Goal: Transaction & Acquisition: Book appointment/travel/reservation

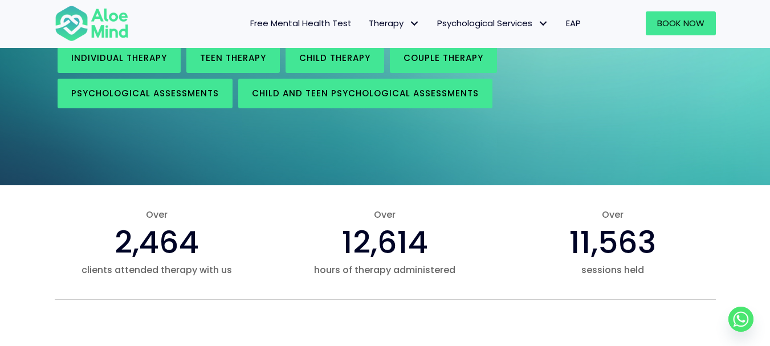
scroll to position [684, 0]
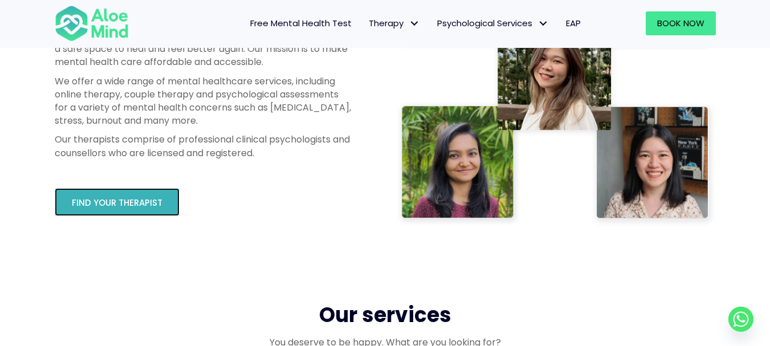
click at [154, 204] on span "Find your therapist" at bounding box center [117, 203] width 91 height 12
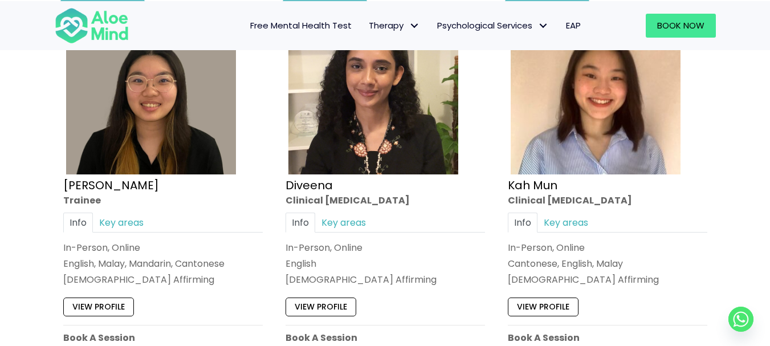
scroll to position [627, 0]
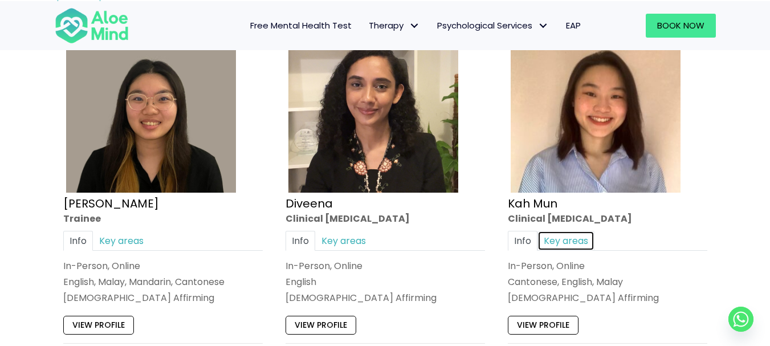
click at [578, 241] on link "Key areas" at bounding box center [566, 240] width 57 height 20
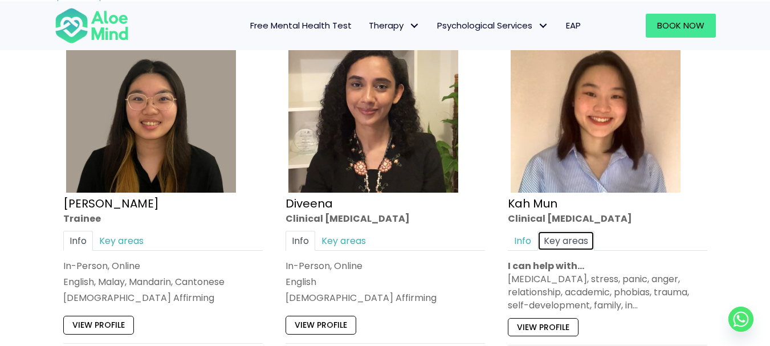
scroll to position [684, 0]
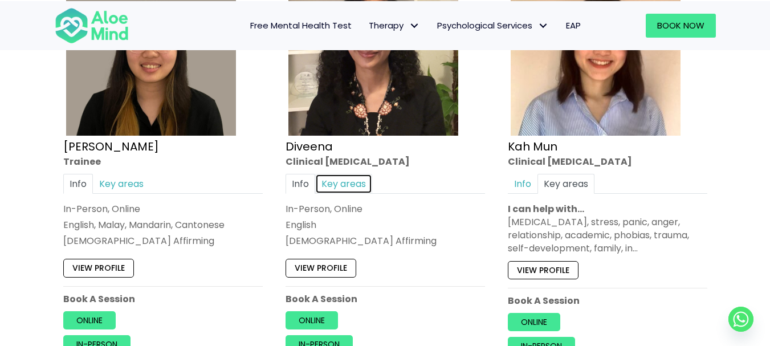
click at [345, 186] on link "Key areas" at bounding box center [343, 183] width 57 height 20
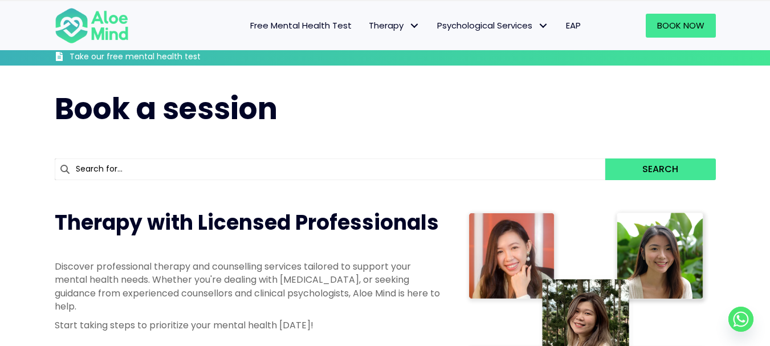
scroll to position [342, 0]
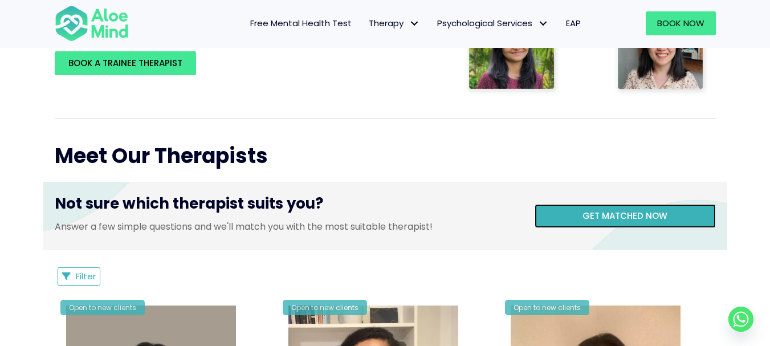
click at [575, 211] on link "Get matched now" at bounding box center [625, 216] width 181 height 24
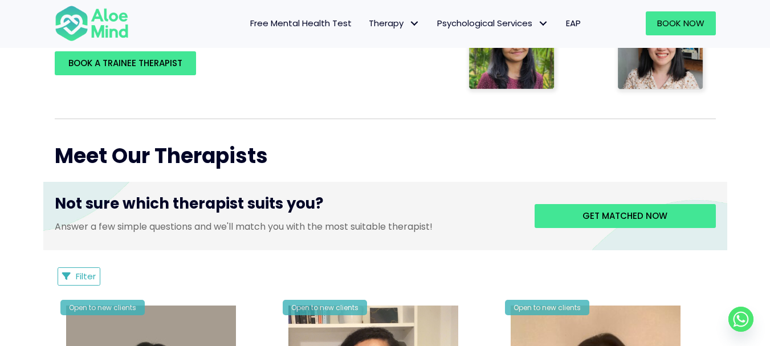
drag, startPoint x: 575, startPoint y: 211, endPoint x: 0, endPoint y: 175, distance: 576.3
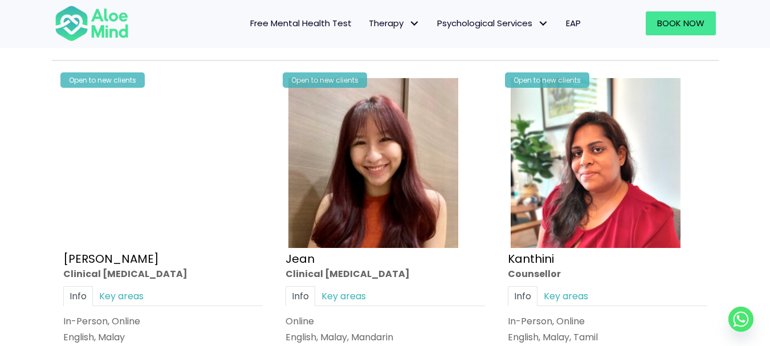
scroll to position [1482, 0]
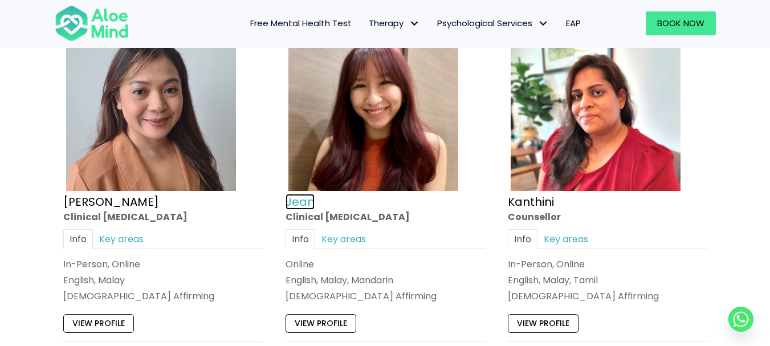
drag, startPoint x: 315, startPoint y: 201, endPoint x: 288, endPoint y: 203, distance: 26.3
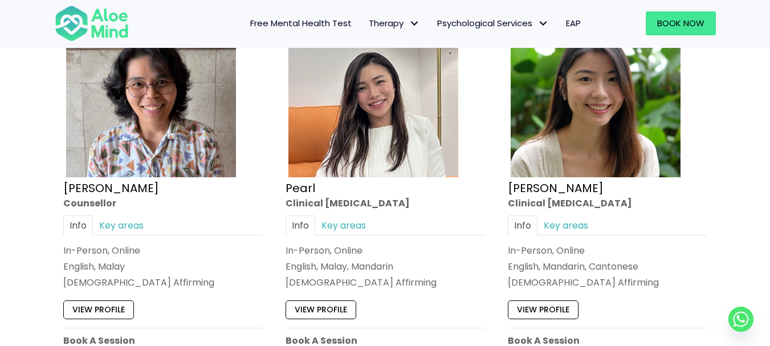
scroll to position [2337, 0]
click at [519, 189] on link "Peggy" at bounding box center [556, 188] width 96 height 16
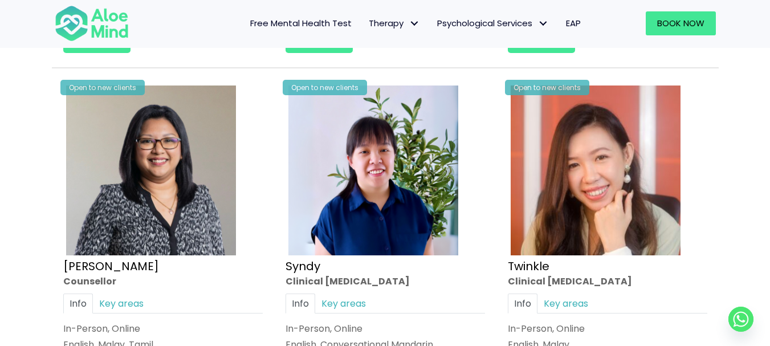
scroll to position [2736, 0]
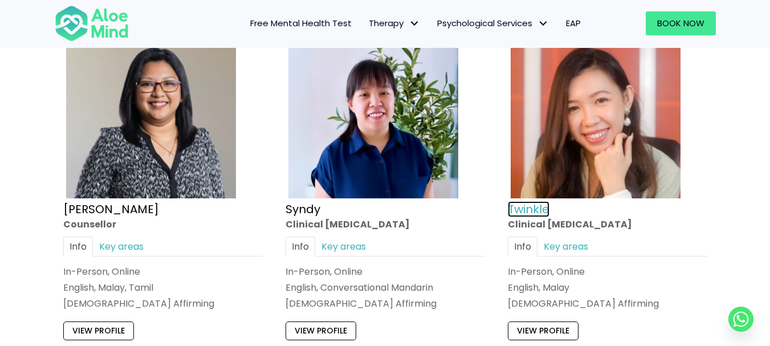
click at [538, 209] on link "Twinkle" at bounding box center [529, 209] width 42 height 16
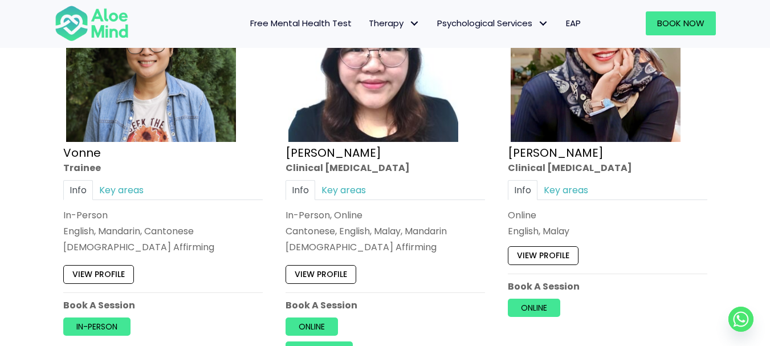
scroll to position [3192, 0]
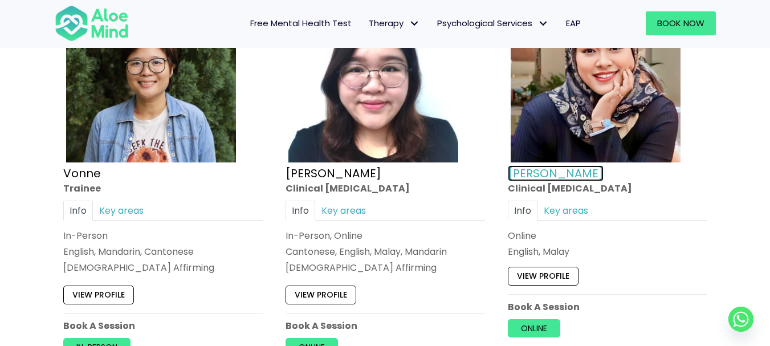
click at [528, 171] on link "Yasmin" at bounding box center [556, 173] width 96 height 16
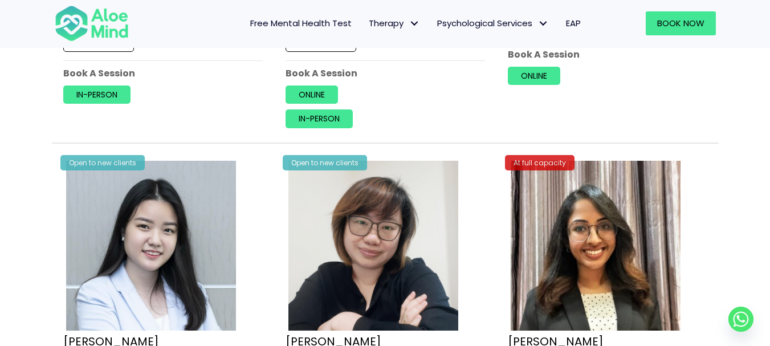
scroll to position [3591, 0]
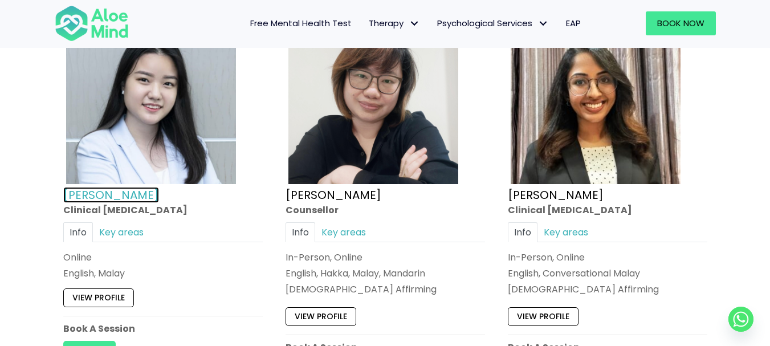
click at [65, 190] on link "Yen Li" at bounding box center [111, 194] width 96 height 16
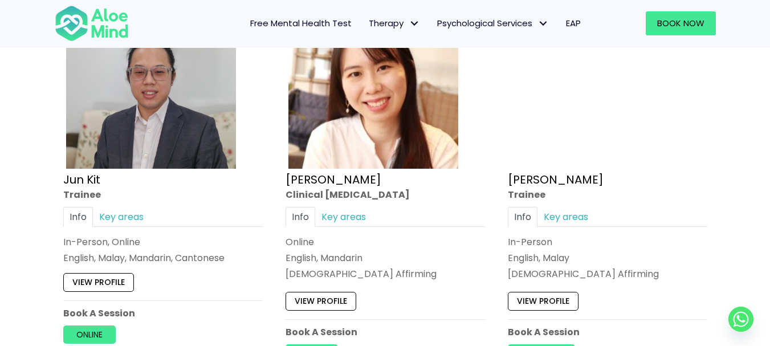
scroll to position [4446, 0]
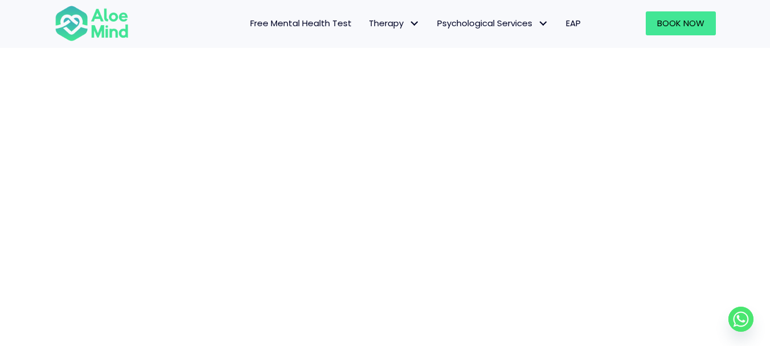
scroll to position [174, 0]
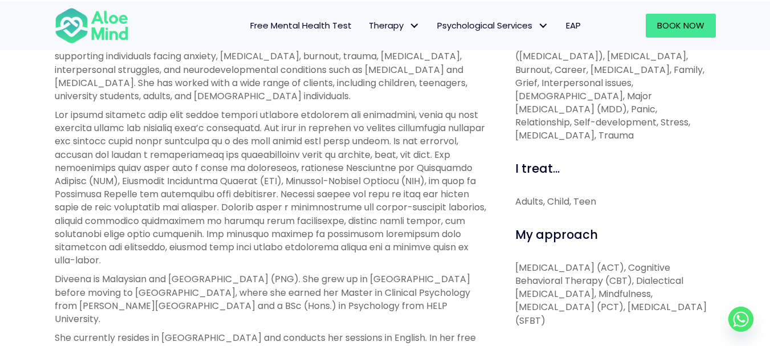
scroll to position [473, 0]
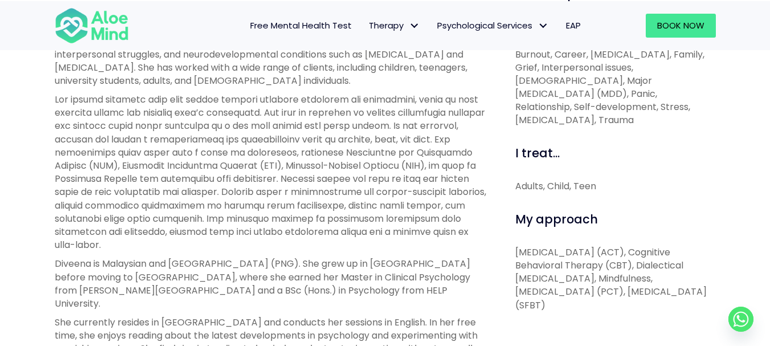
drag, startPoint x: 474, startPoint y: 219, endPoint x: 467, endPoint y: 254, distance: 34.9
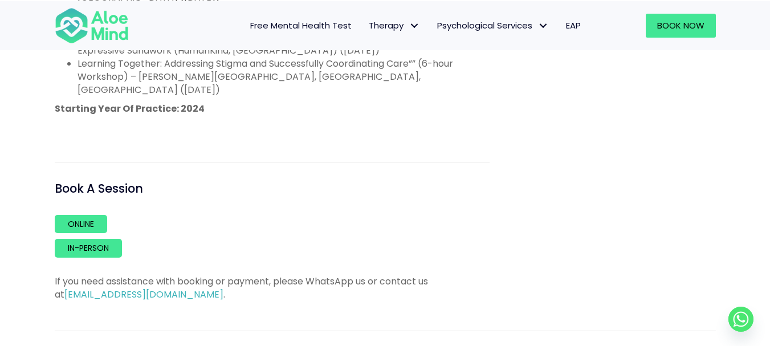
drag, startPoint x: 463, startPoint y: 259, endPoint x: 486, endPoint y: 315, distance: 59.8
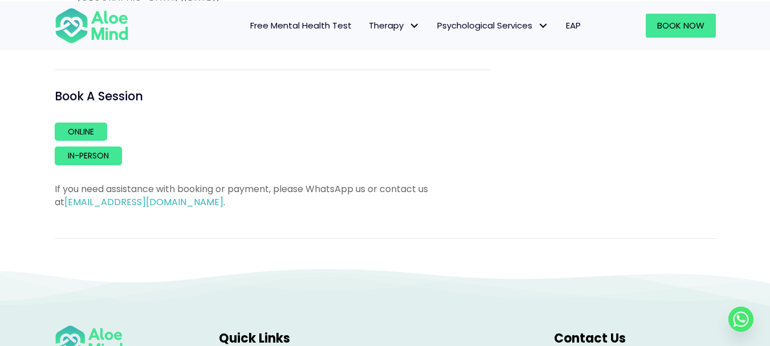
scroll to position [1195, 0]
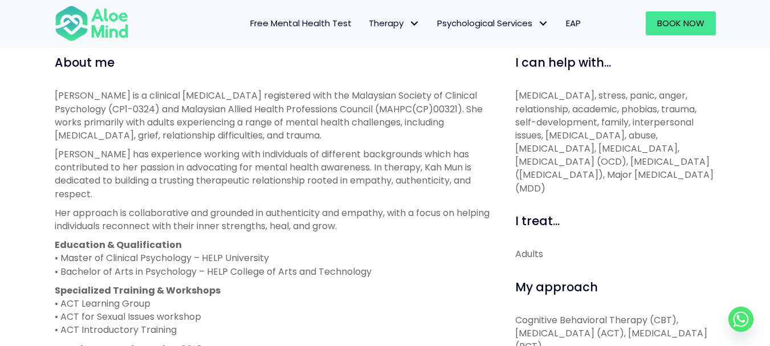
scroll to position [342, 0]
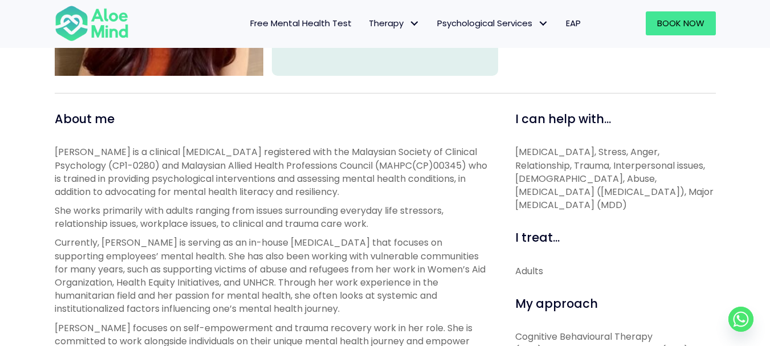
scroll to position [342, 0]
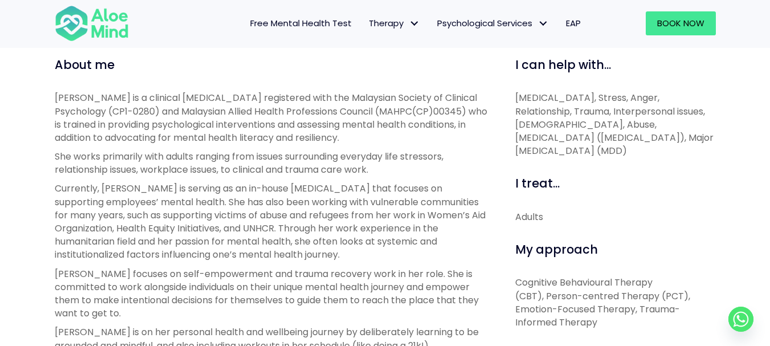
drag, startPoint x: 486, startPoint y: 245, endPoint x: 485, endPoint y: 255, distance: 9.7
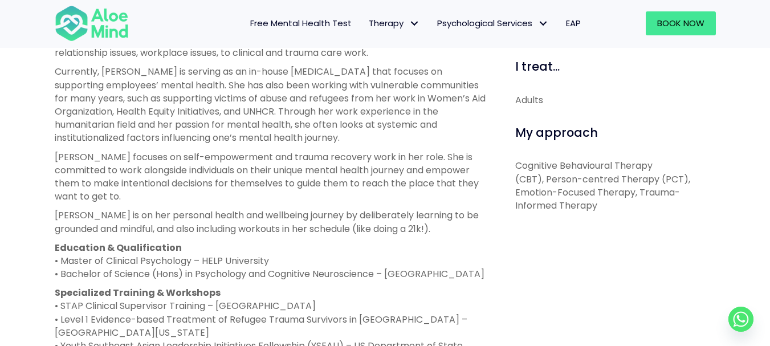
scroll to position [522, 0]
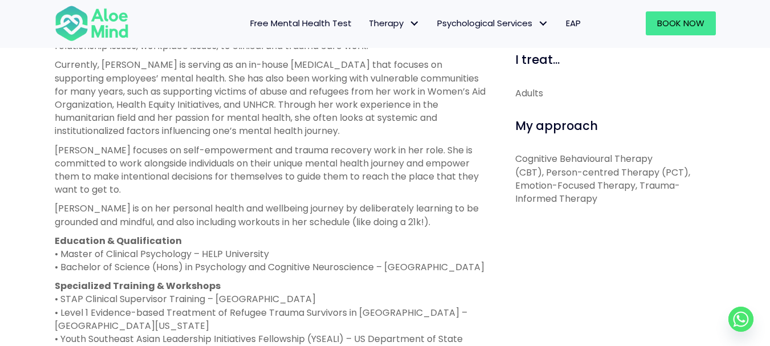
drag, startPoint x: 433, startPoint y: 208, endPoint x: 434, endPoint y: 228, distance: 20.0
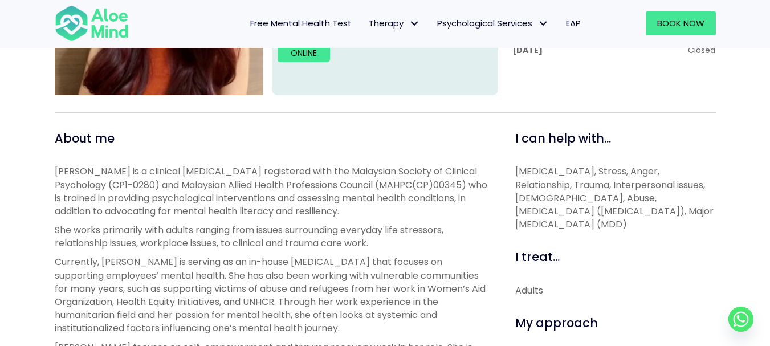
scroll to position [298, 0]
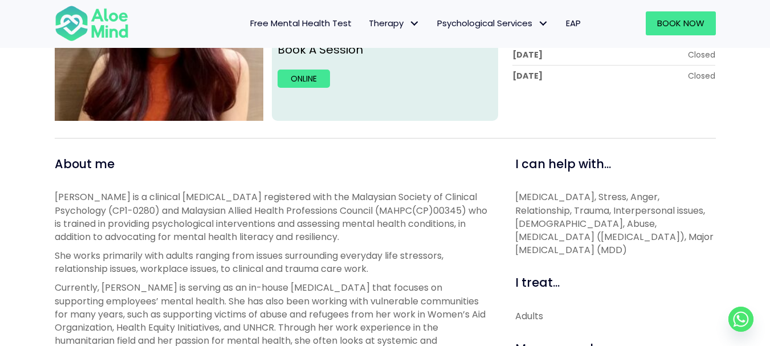
drag, startPoint x: 434, startPoint y: 228, endPoint x: 447, endPoint y: 191, distance: 39.3
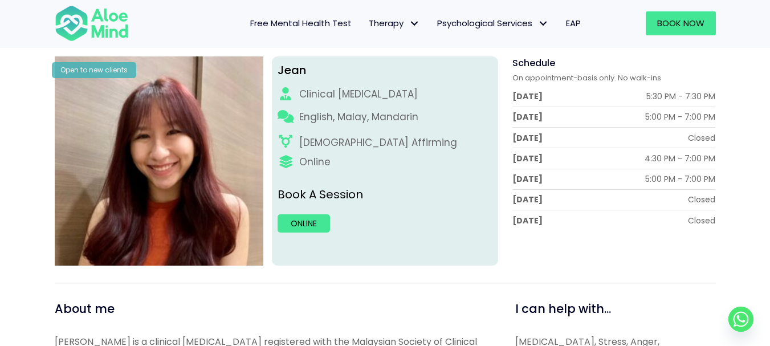
scroll to position [115, 0]
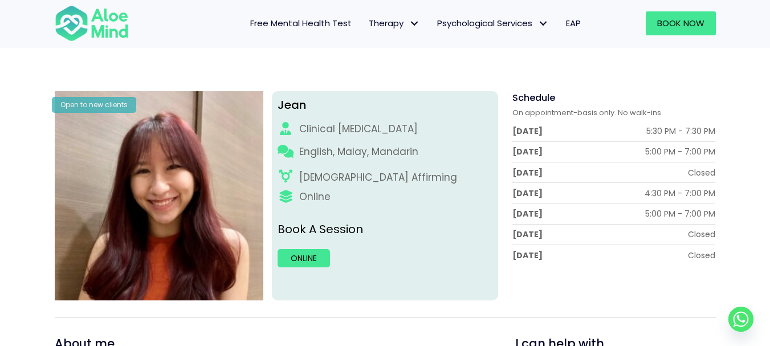
drag, startPoint x: 447, startPoint y: 191, endPoint x: 454, endPoint y: 149, distance: 42.2
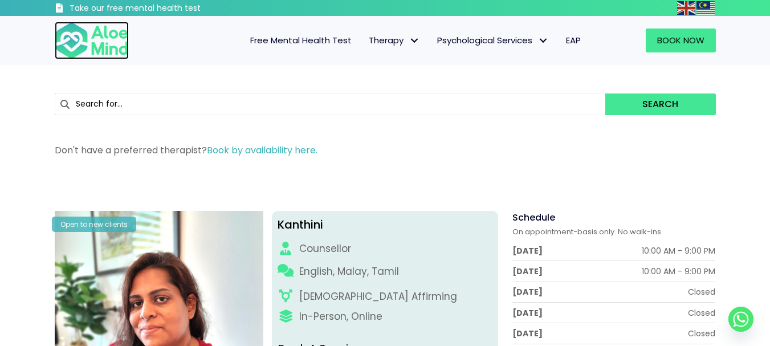
click at [100, 46] on img at bounding box center [92, 41] width 74 height 38
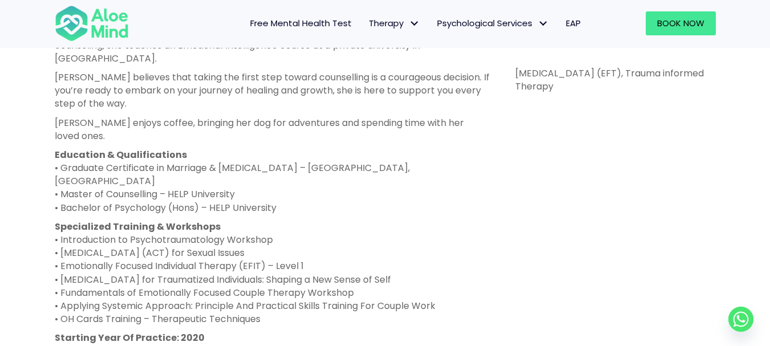
scroll to position [622, 0]
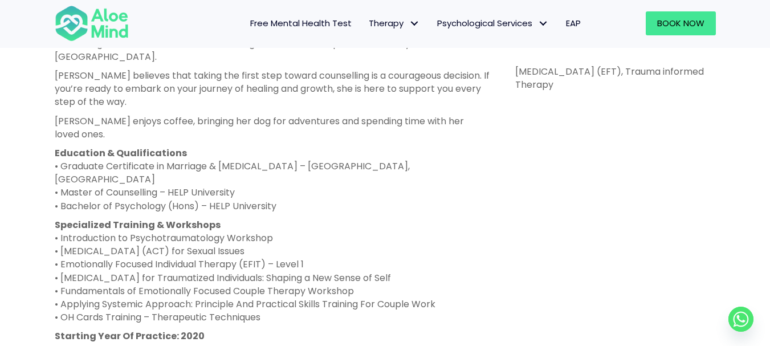
drag, startPoint x: 434, startPoint y: 150, endPoint x: 437, endPoint y: 164, distance: 13.9
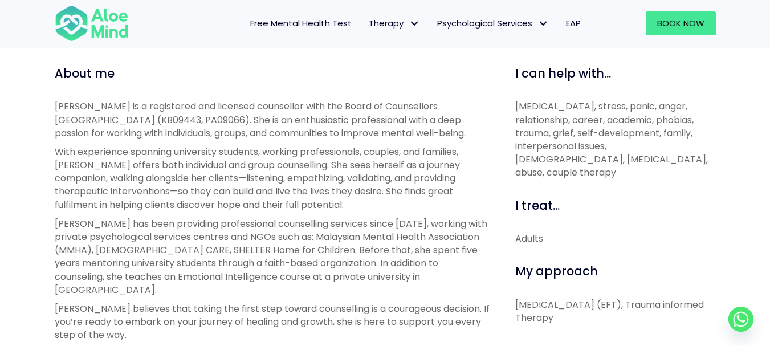
scroll to position [394, 0]
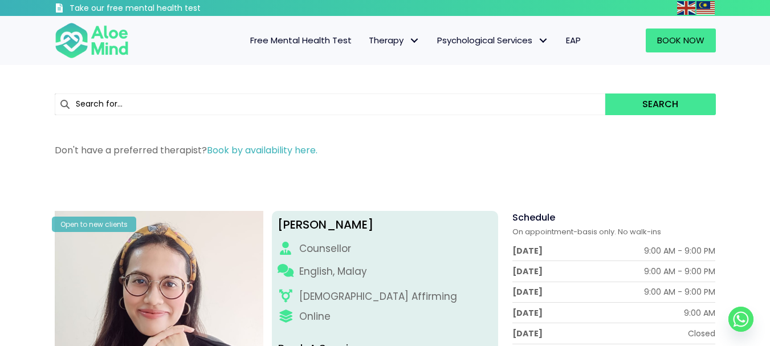
drag, startPoint x: 430, startPoint y: 168, endPoint x: 453, endPoint y: 73, distance: 97.3
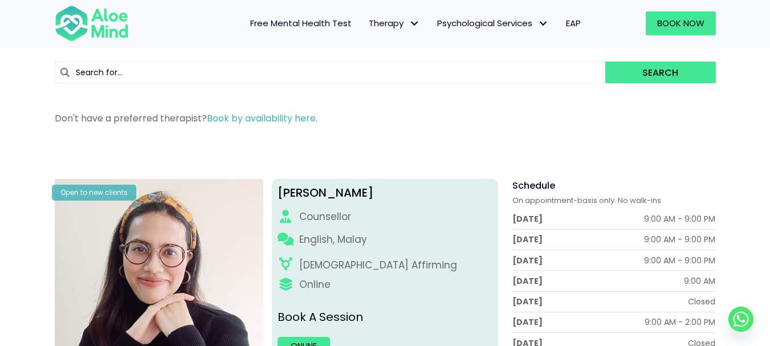
scroll to position [57, 0]
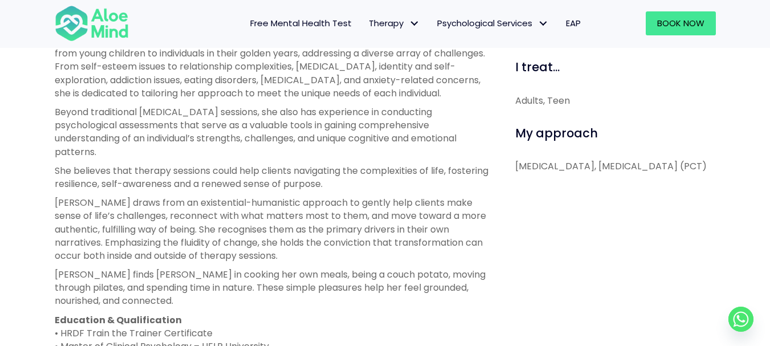
scroll to position [342, 0]
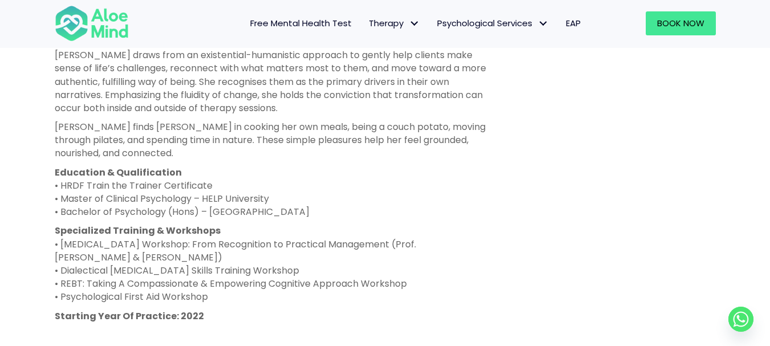
drag, startPoint x: 393, startPoint y: 251, endPoint x: 388, endPoint y: 268, distance: 18.2
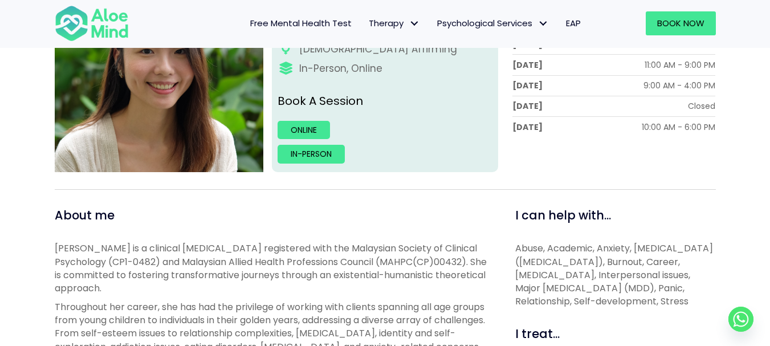
scroll to position [0, 0]
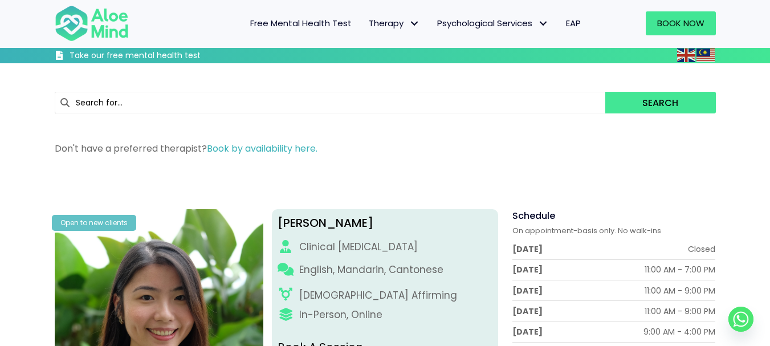
drag, startPoint x: 385, startPoint y: 270, endPoint x: 367, endPoint y: 165, distance: 106.0
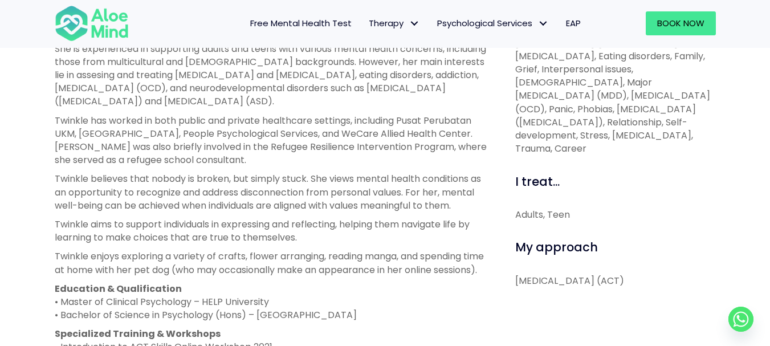
scroll to position [482, 0]
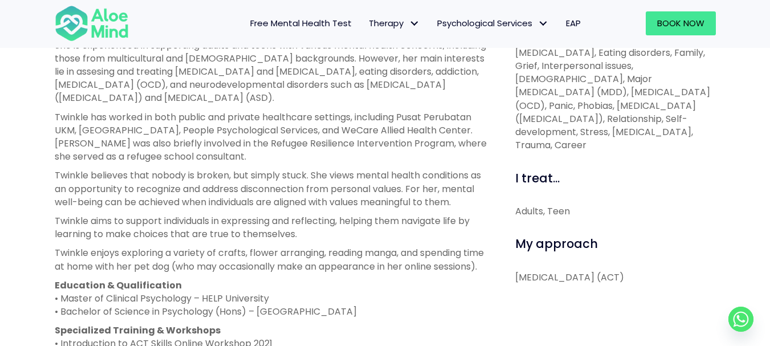
drag, startPoint x: 449, startPoint y: 243, endPoint x: 449, endPoint y: 254, distance: 11.4
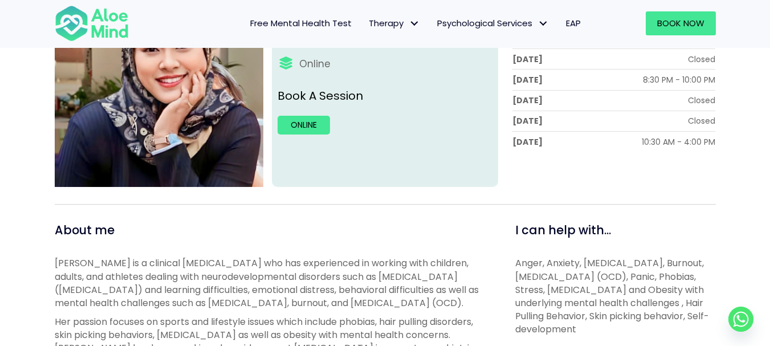
scroll to position [114, 0]
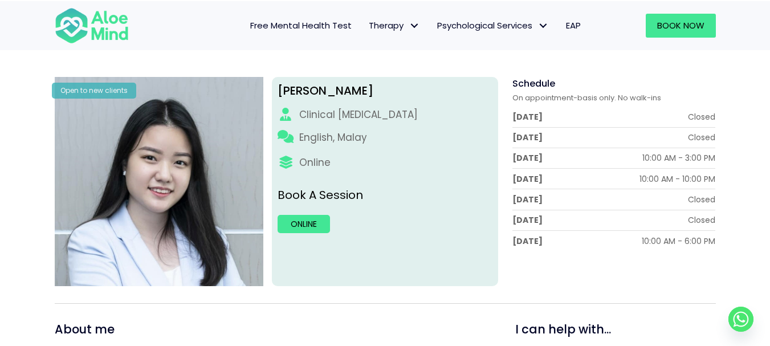
scroll to position [114, 0]
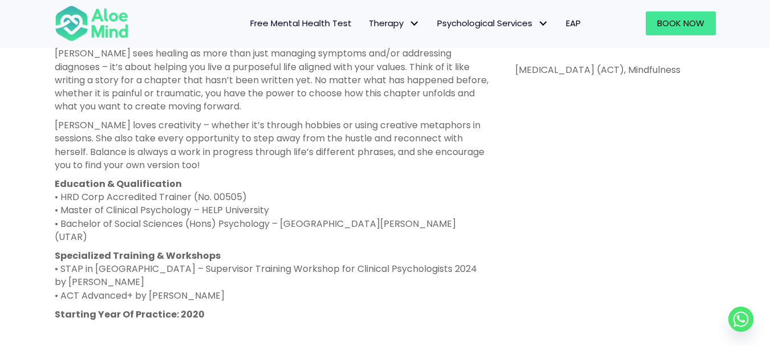
scroll to position [627, 0]
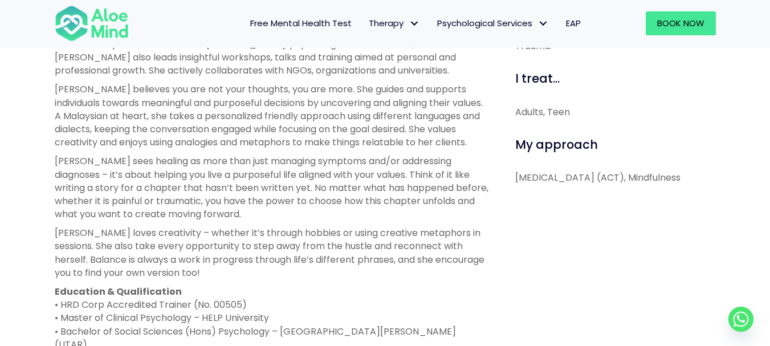
drag, startPoint x: 461, startPoint y: 213, endPoint x: 462, endPoint y: 198, distance: 14.8
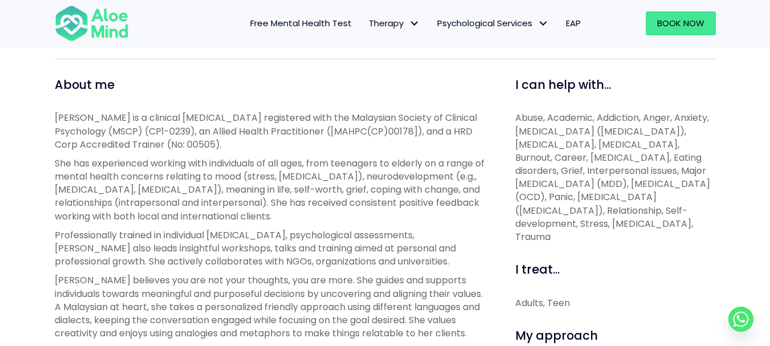
scroll to position [397, 0]
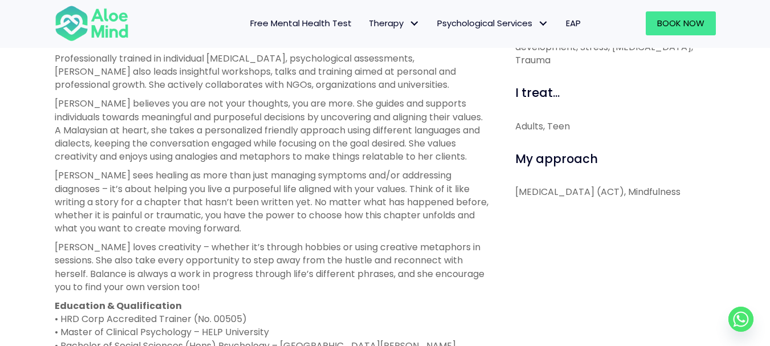
drag, startPoint x: 428, startPoint y: 175, endPoint x: 422, endPoint y: 189, distance: 15.3
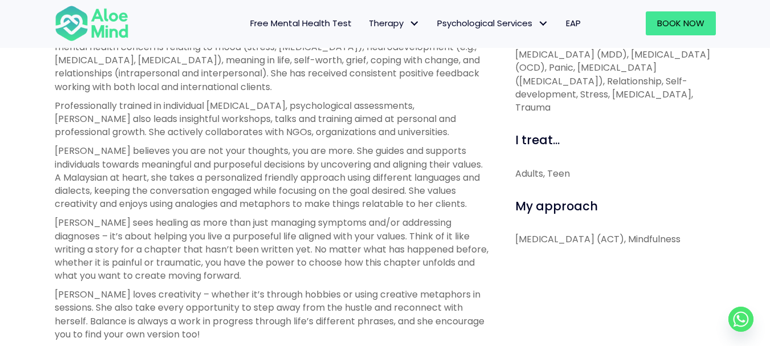
scroll to position [490, 0]
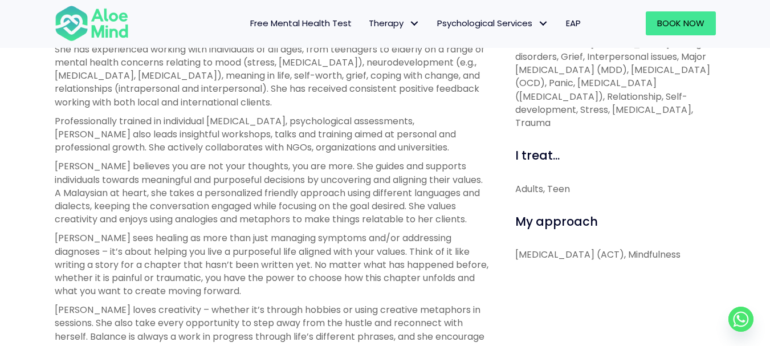
drag, startPoint x: 422, startPoint y: 189, endPoint x: 422, endPoint y: 161, distance: 28.5
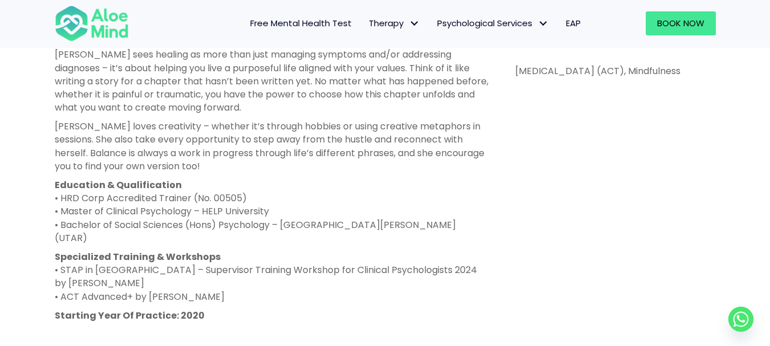
drag, startPoint x: 422, startPoint y: 161, endPoint x: 422, endPoint y: 173, distance: 12.0
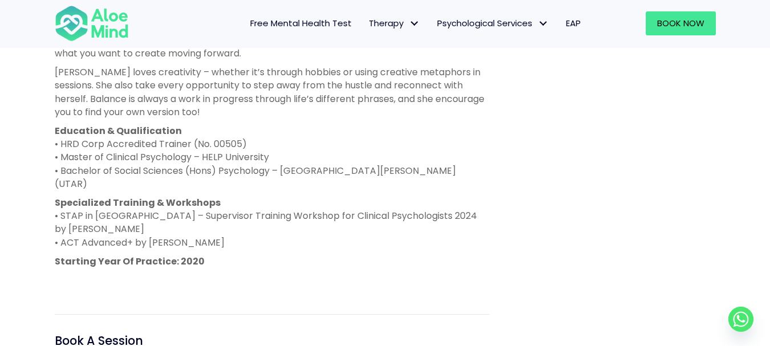
scroll to position [616, 0]
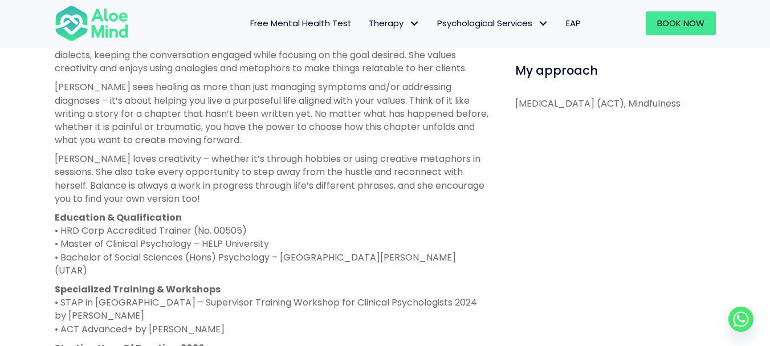
drag, startPoint x: 415, startPoint y: 184, endPoint x: 341, endPoint y: 112, distance: 103.2
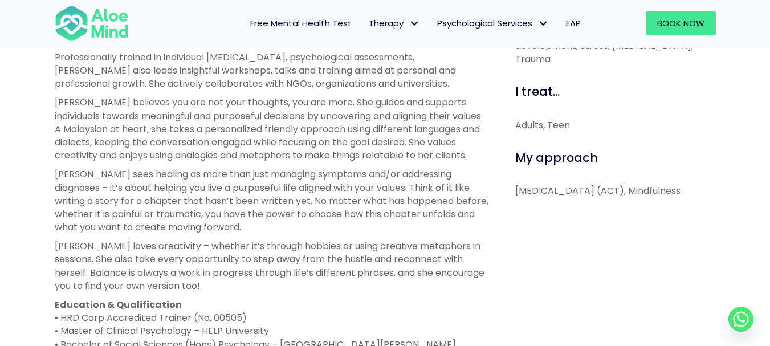
scroll to position [550, 0]
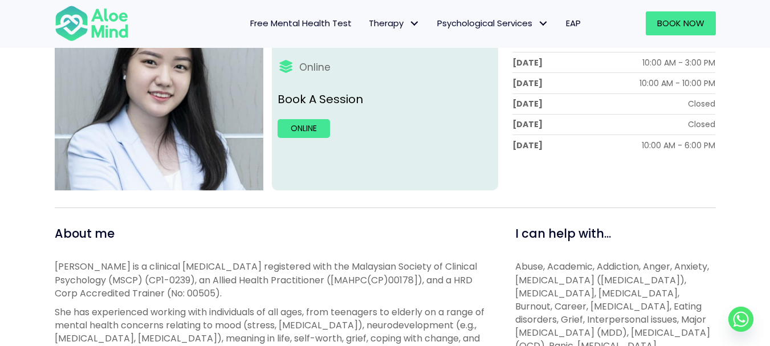
drag, startPoint x: 483, startPoint y: 172, endPoint x: 475, endPoint y: 112, distance: 59.8
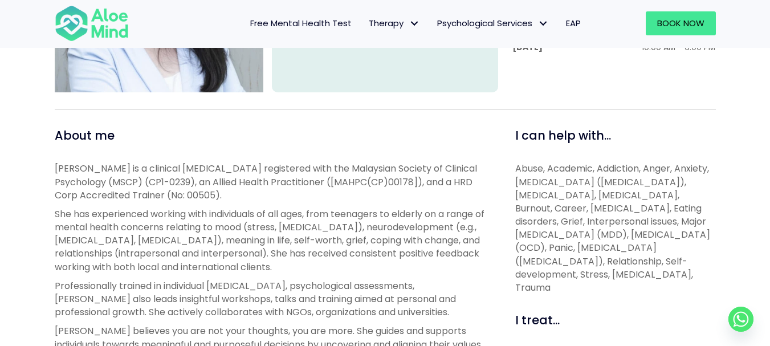
scroll to position [155, 0]
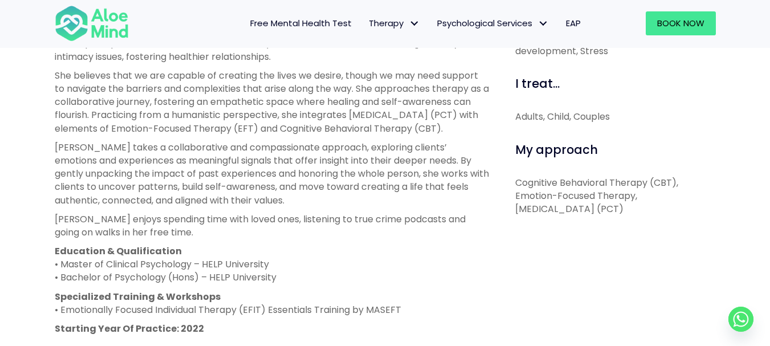
scroll to position [540, 0]
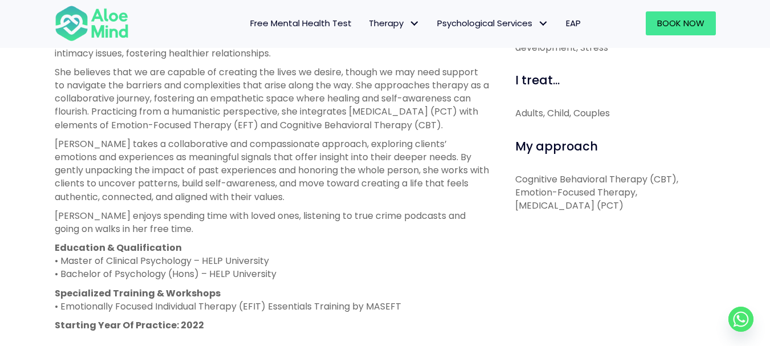
drag, startPoint x: 469, startPoint y: 196, endPoint x: 467, endPoint y: 210, distance: 14.4
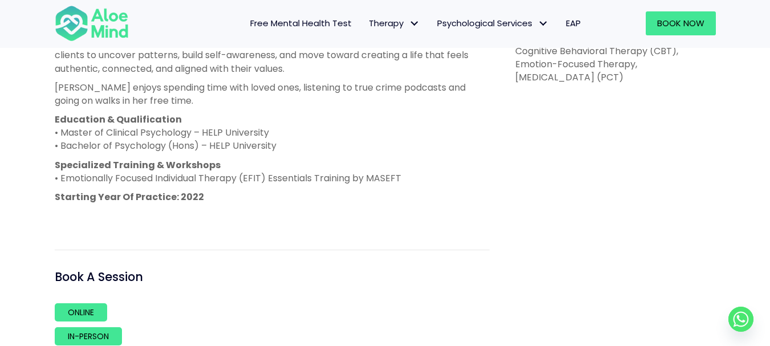
drag, startPoint x: 467, startPoint y: 210, endPoint x: 469, endPoint y: 224, distance: 13.8
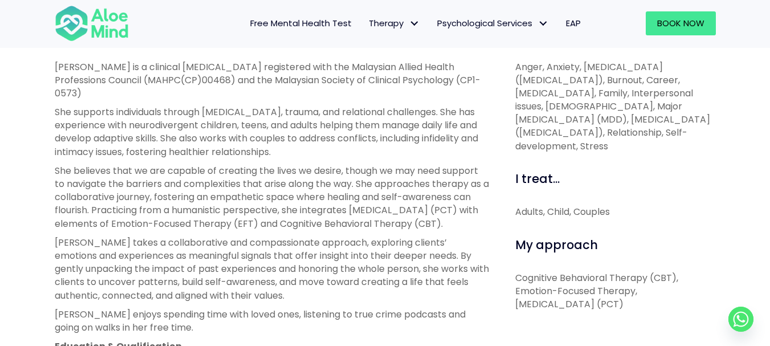
scroll to position [385, 0]
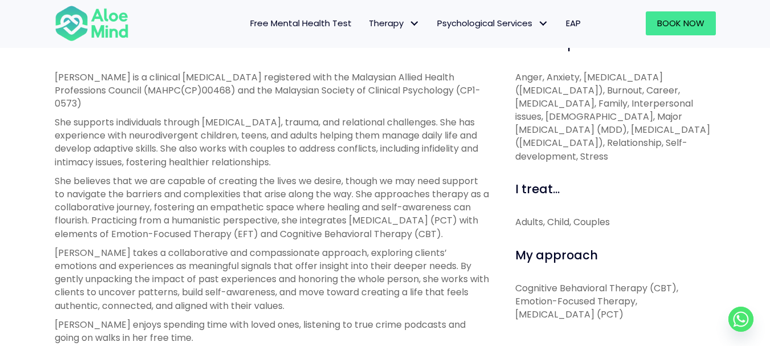
drag, startPoint x: 463, startPoint y: 170, endPoint x: 463, endPoint y: 185, distance: 14.8
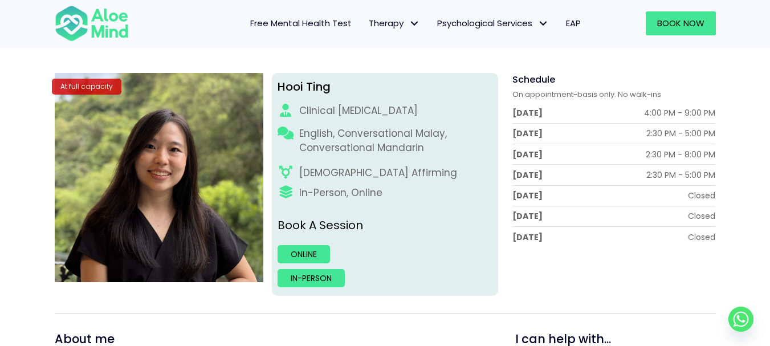
scroll to position [0, 0]
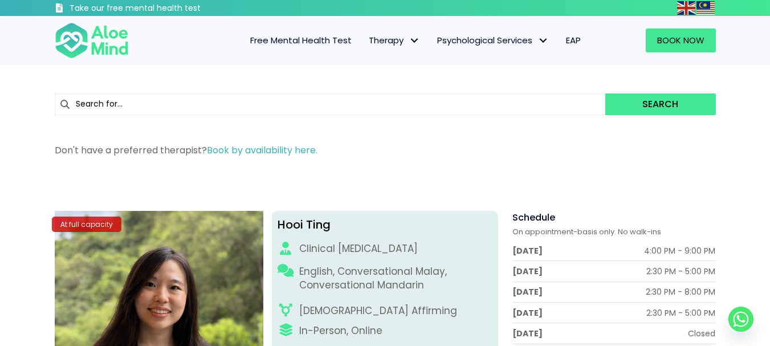
drag, startPoint x: 281, startPoint y: 215, endPoint x: 347, endPoint y: 143, distance: 97.7
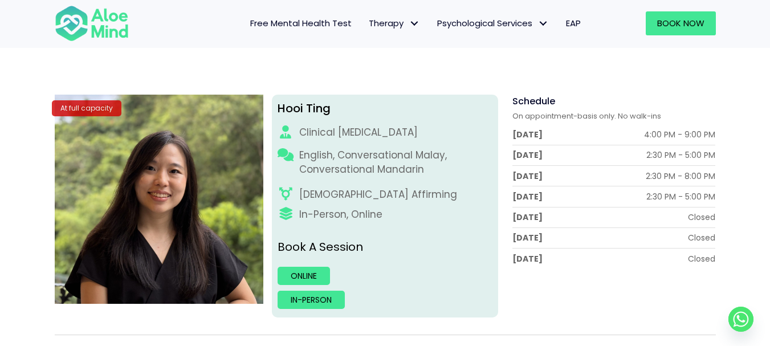
scroll to position [114, 0]
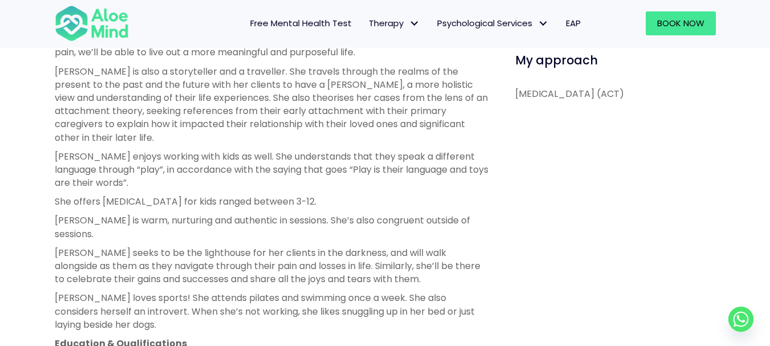
scroll to position [627, 0]
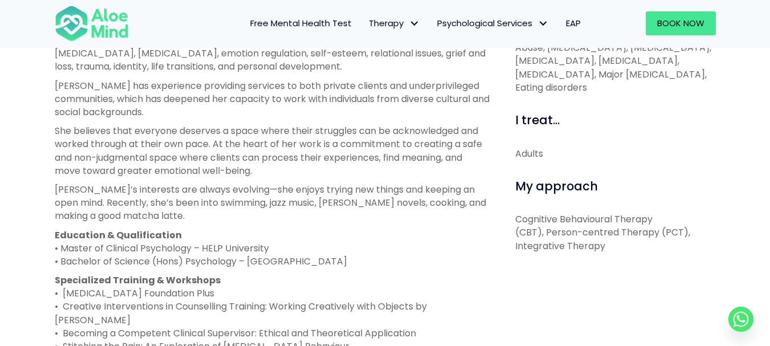
scroll to position [342, 0]
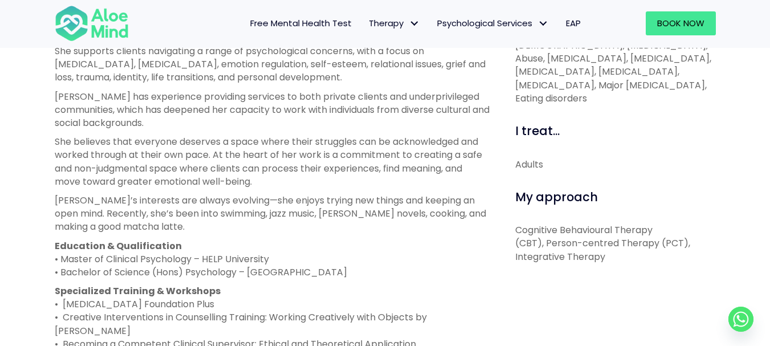
drag, startPoint x: 400, startPoint y: 237, endPoint x: 400, endPoint y: 258, distance: 21.1
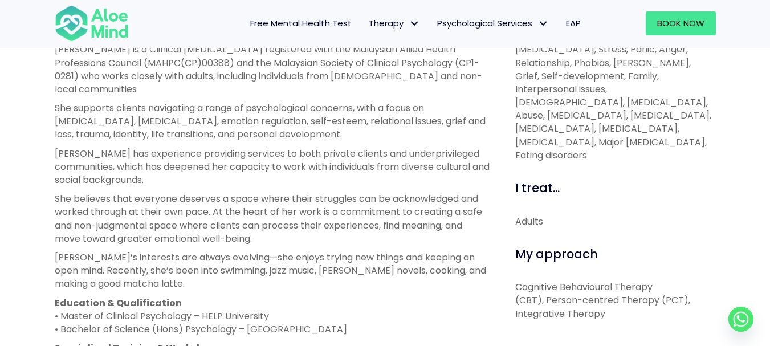
scroll to position [399, 0]
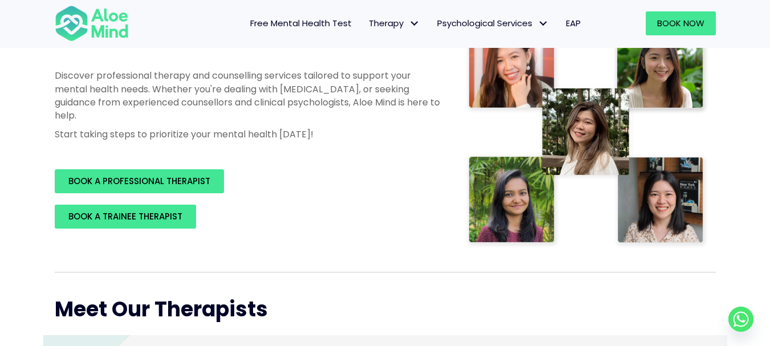
scroll to position [169, 0]
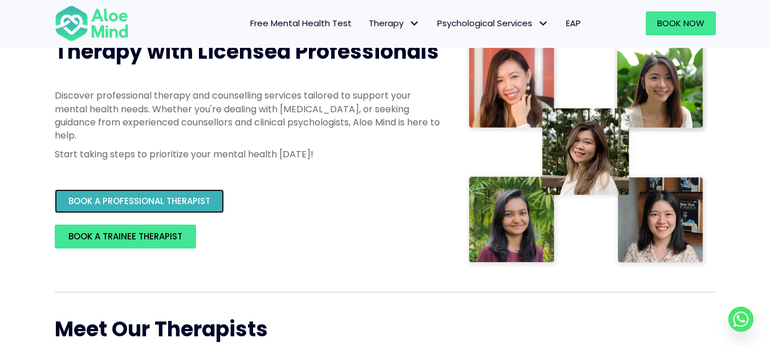
click at [196, 210] on link "BOOK A PROFESSIONAL THERAPIST" at bounding box center [139, 201] width 169 height 24
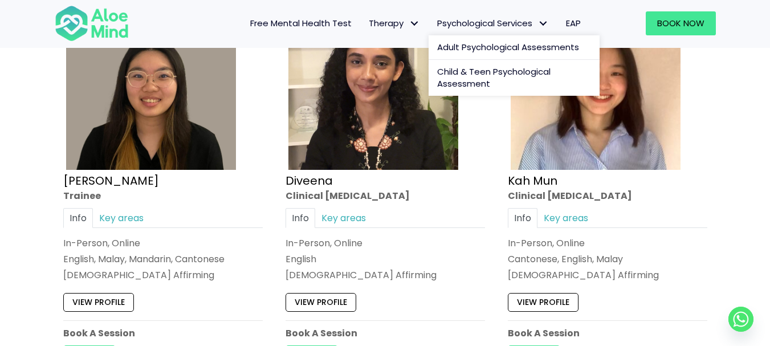
scroll to position [627, 0]
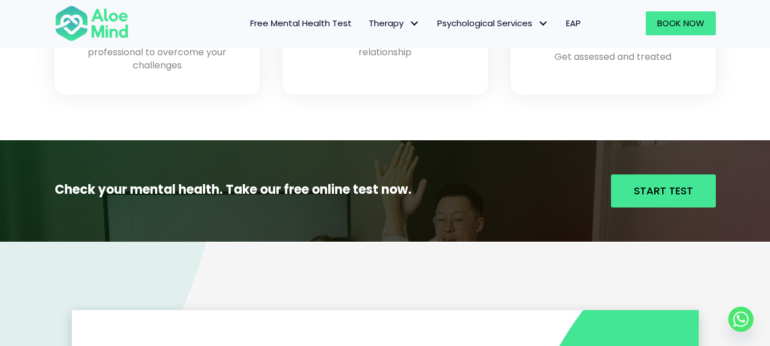
scroll to position [1425, 0]
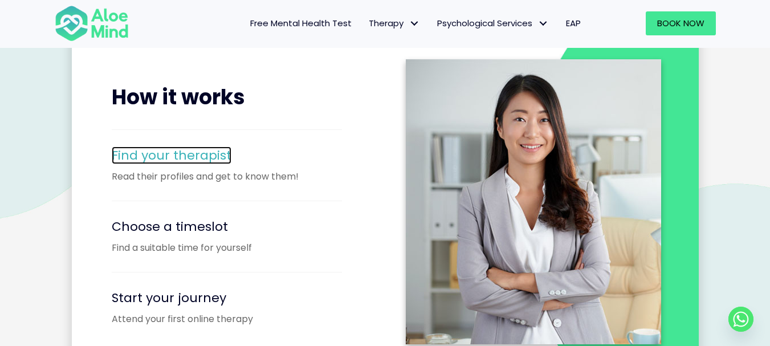
click at [176, 149] on span "Find your therapist" at bounding box center [172, 155] width 120 height 18
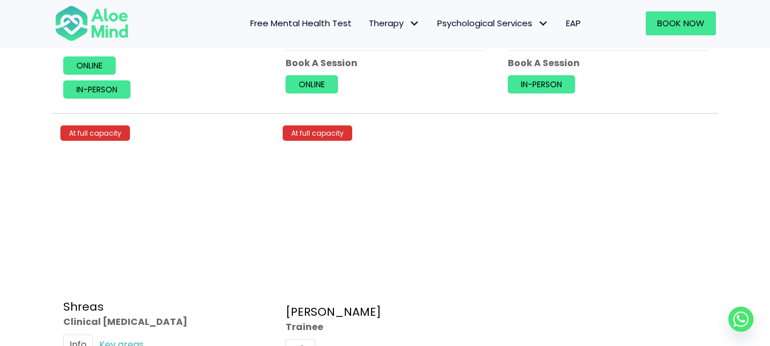
scroll to position [4788, 0]
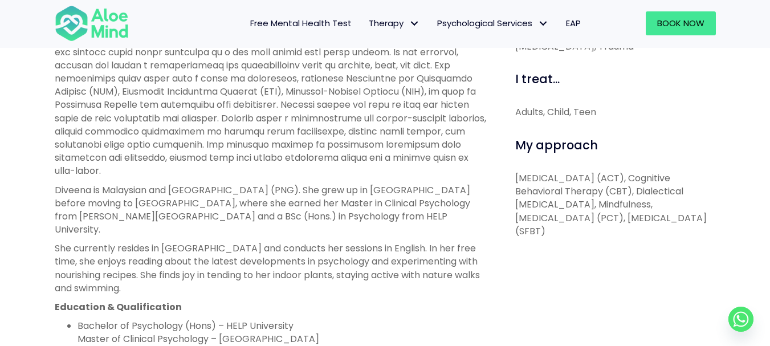
scroll to position [544, 0]
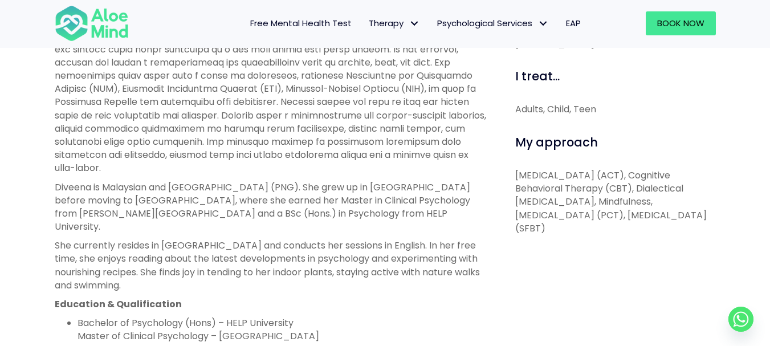
drag, startPoint x: 397, startPoint y: 209, endPoint x: 406, endPoint y: 222, distance: 15.7
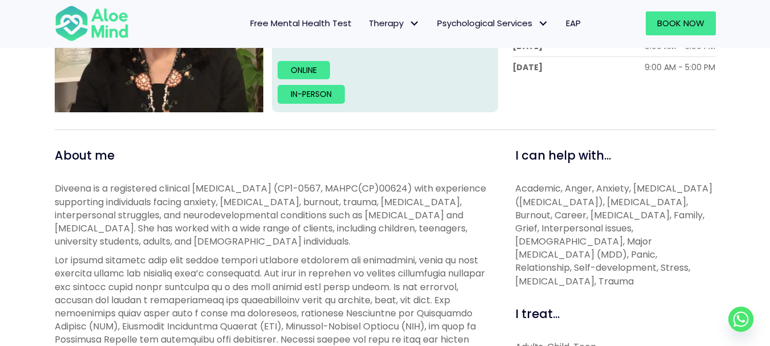
scroll to position [456, 0]
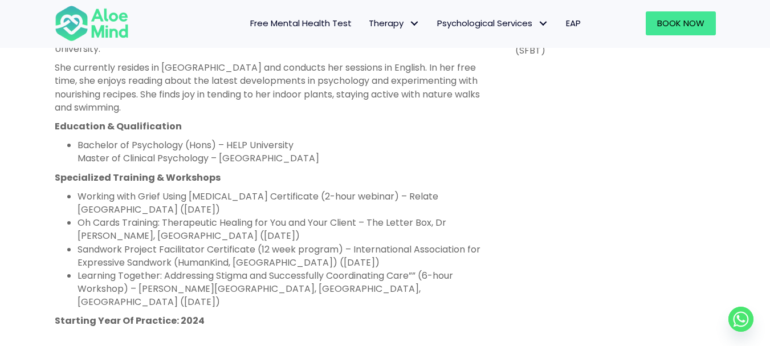
drag, startPoint x: 444, startPoint y: 212, endPoint x: 441, endPoint y: 242, distance: 29.8
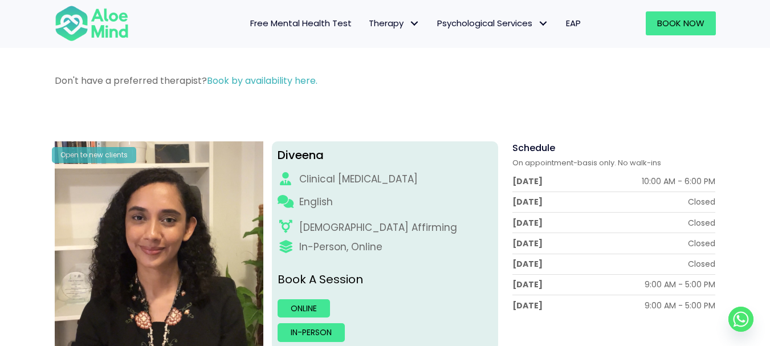
scroll to position [0, 0]
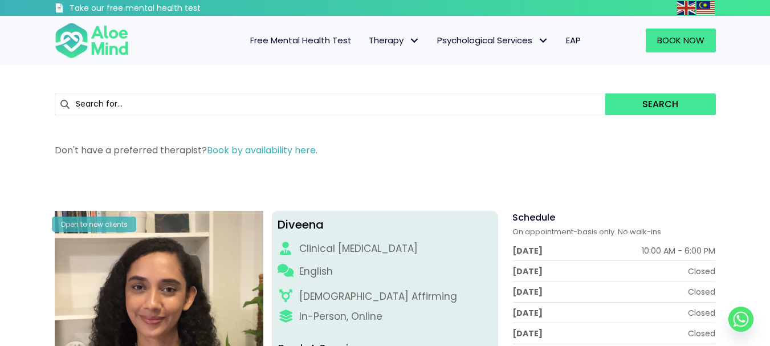
drag, startPoint x: 441, startPoint y: 242, endPoint x: 380, endPoint y: 176, distance: 89.6
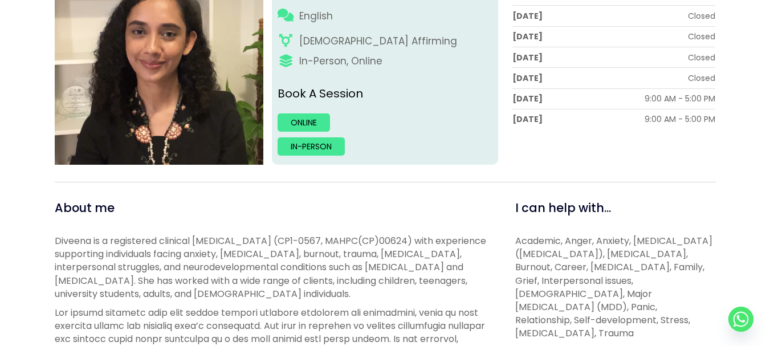
scroll to position [285, 0]
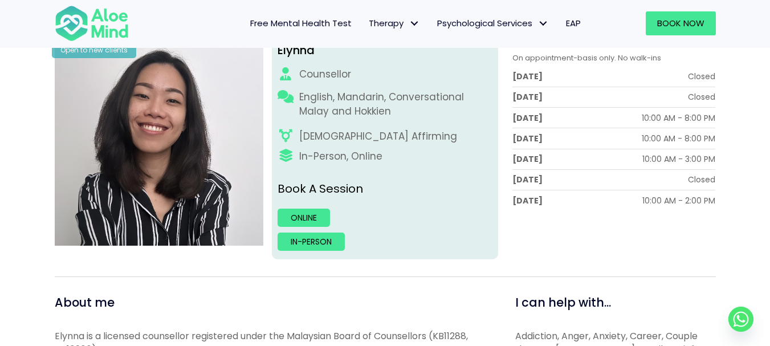
drag, startPoint x: 345, startPoint y: 211, endPoint x: 335, endPoint y: 164, distance: 48.9
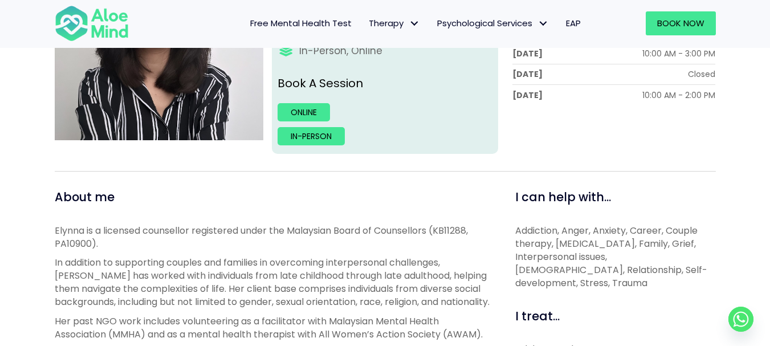
scroll to position [90, 0]
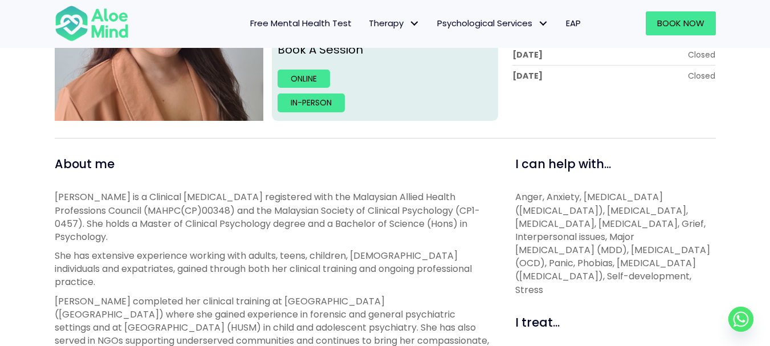
scroll to position [171, 0]
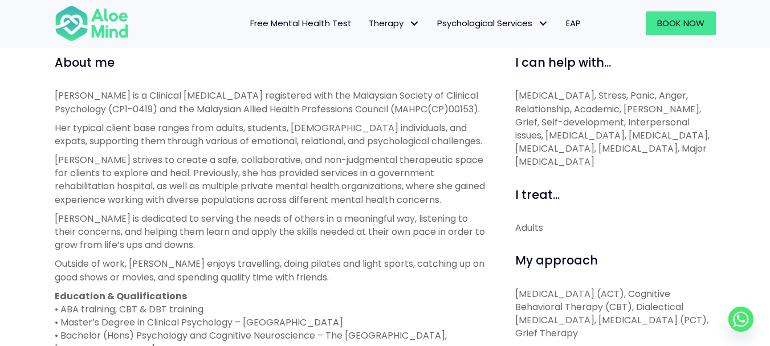
scroll to position [342, 0]
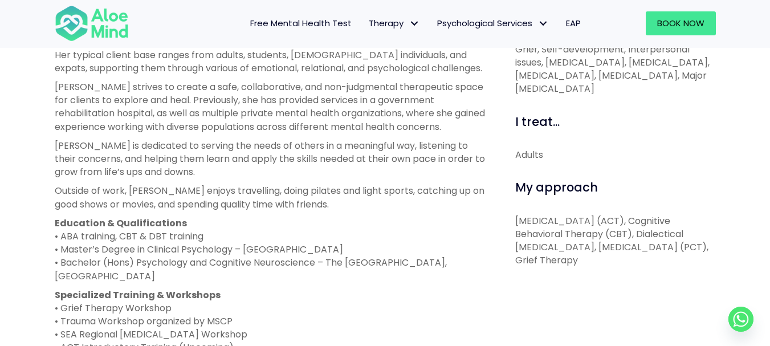
drag, startPoint x: 381, startPoint y: 206, endPoint x: 376, endPoint y: 225, distance: 20.0
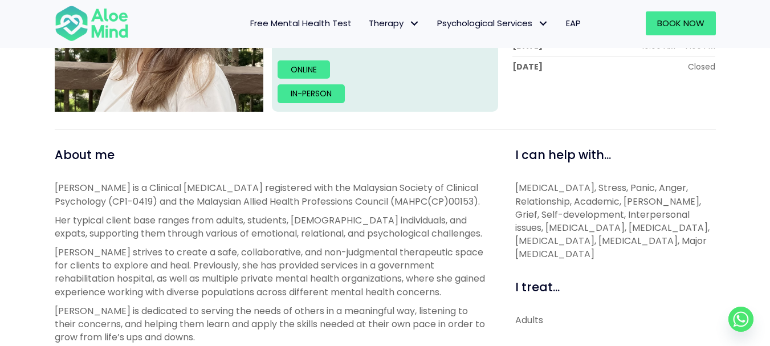
scroll to position [134, 0]
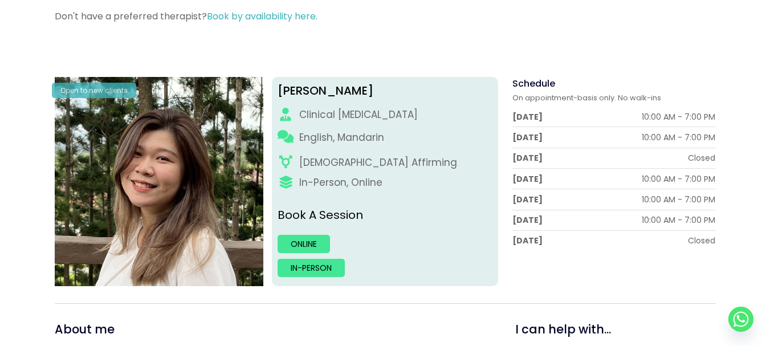
drag, startPoint x: 376, startPoint y: 225, endPoint x: 367, endPoint y: 137, distance: 88.3
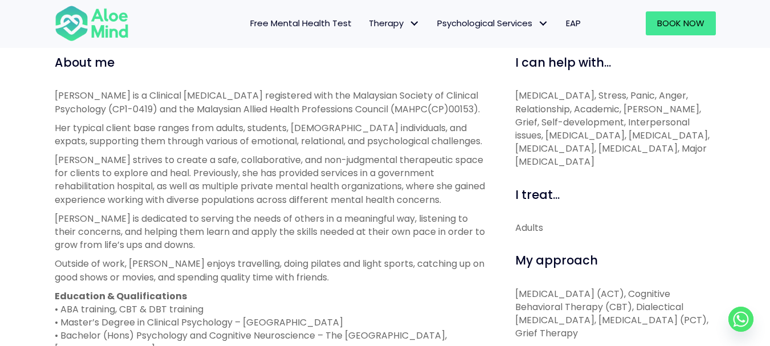
scroll to position [570, 0]
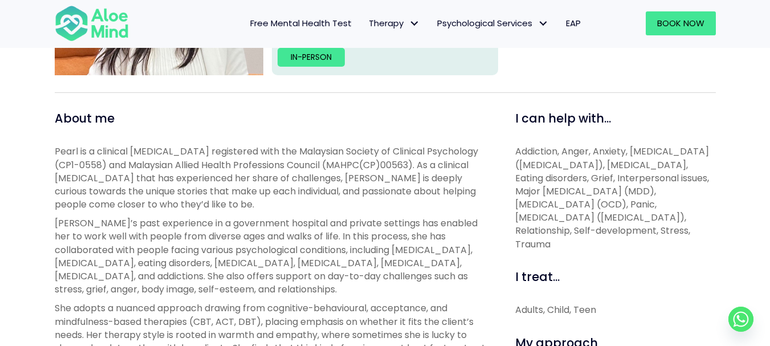
scroll to position [456, 0]
